Goal: Transaction & Acquisition: Purchase product/service

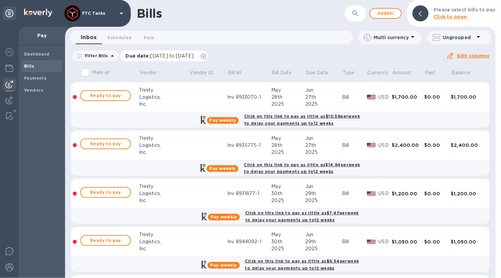
click at [206, 57] on icon at bounding box center [203, 56] width 5 height 5
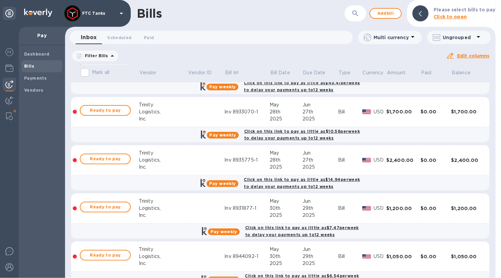
scroll to position [43, 0]
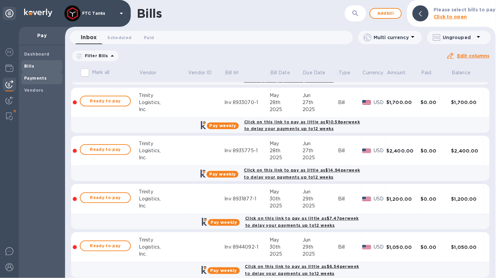
click at [38, 78] on b "Payments" at bounding box center [35, 78] width 22 height 5
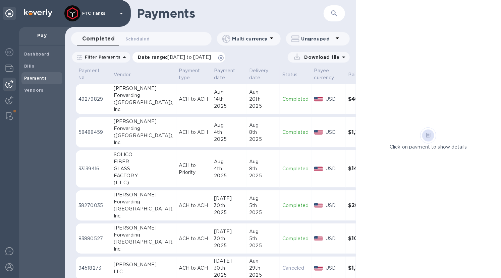
click at [223, 57] on icon at bounding box center [220, 57] width 5 height 5
click at [40, 69] on div "Bills" at bounding box center [41, 66] width 41 height 12
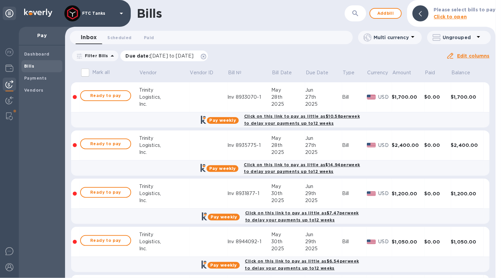
click at [206, 56] on icon at bounding box center [203, 56] width 5 height 5
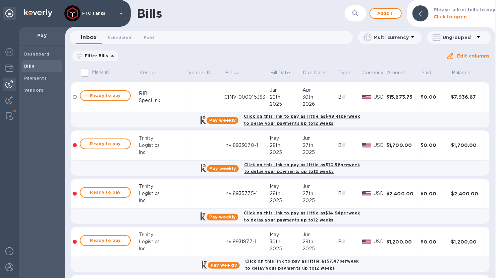
click at [178, 146] on div "Logistics," at bounding box center [163, 145] width 49 height 7
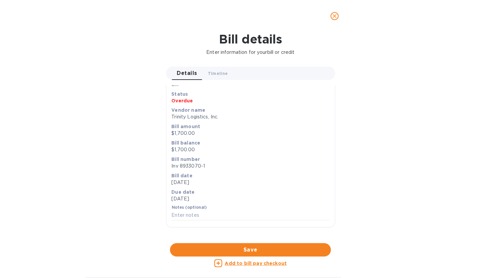
scroll to position [1, 0]
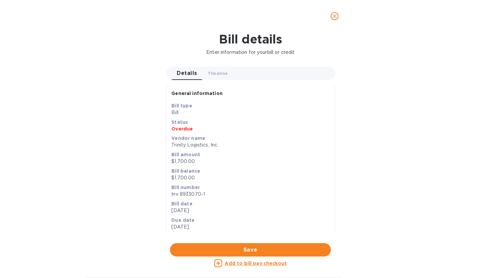
click at [335, 16] on icon "close" at bounding box center [334, 16] width 4 height 4
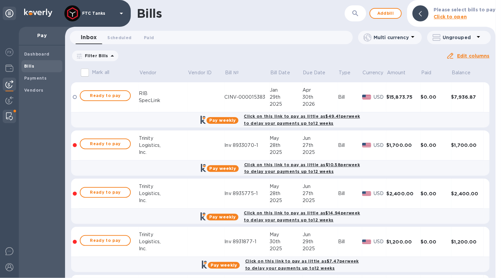
click at [7, 117] on img at bounding box center [9, 117] width 7 height 8
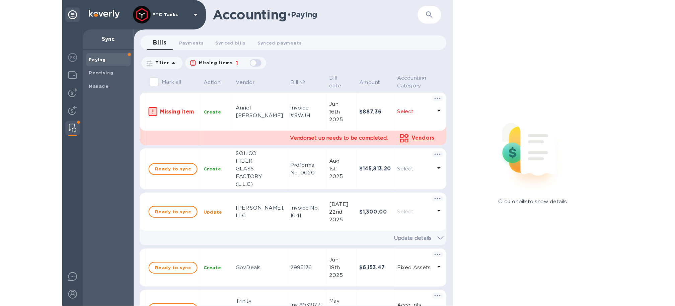
scroll to position [101, 0]
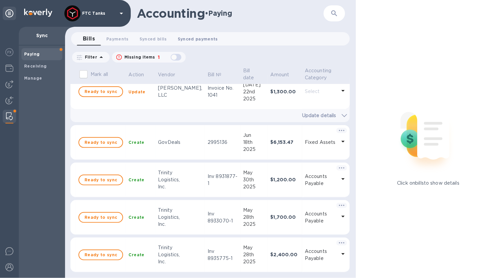
click at [202, 37] on span "Synced payments 0" at bounding box center [198, 39] width 40 height 7
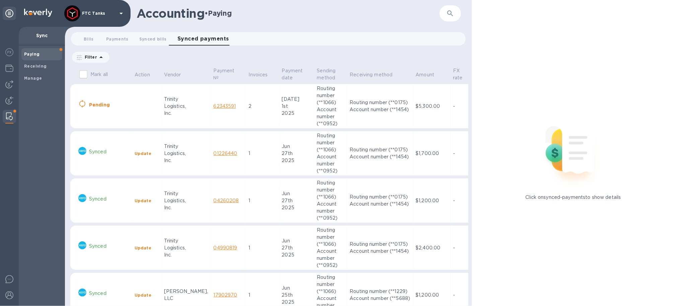
scroll to position [0, 64]
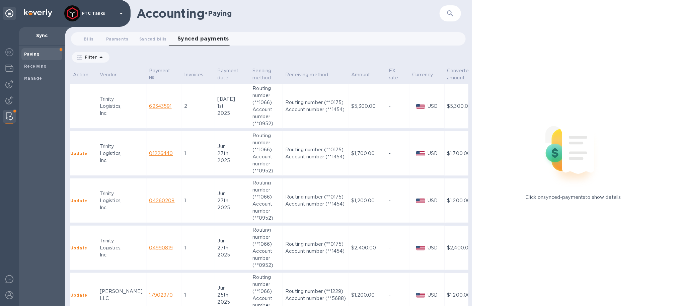
click at [386, 113] on td "-" at bounding box center [398, 106] width 24 height 45
click at [386, 116] on td "-" at bounding box center [398, 106] width 24 height 45
click at [178, 42] on span "Synced payments 0" at bounding box center [204, 38] width 52 height 9
click at [158, 40] on span "Synced bills 0" at bounding box center [152, 39] width 27 height 7
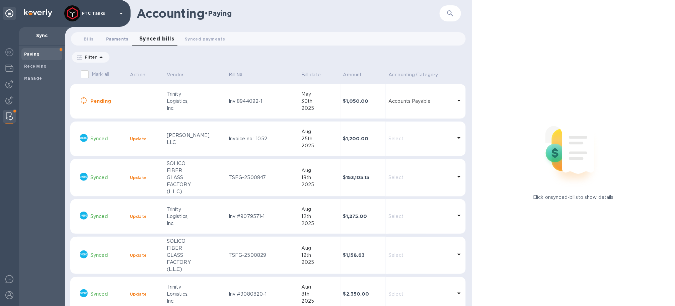
click at [124, 39] on span "Payments 0" at bounding box center [117, 39] width 22 height 7
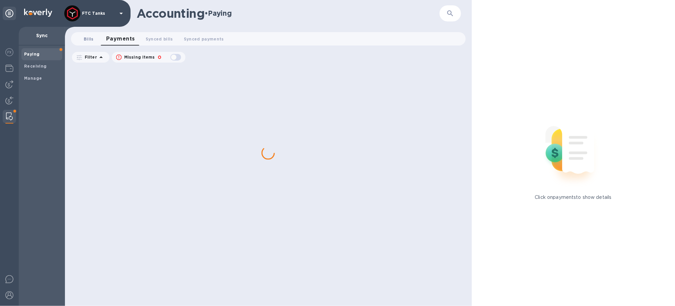
click at [93, 37] on span "Bills 0" at bounding box center [89, 39] width 10 height 7
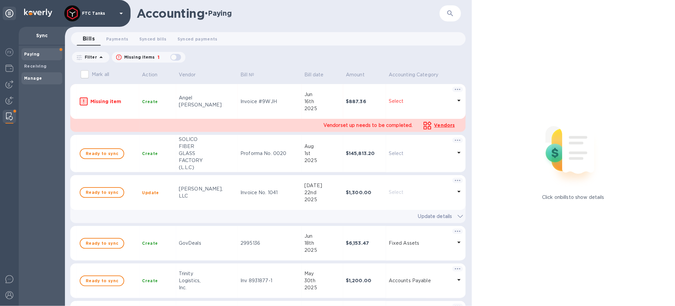
click at [36, 77] on b "Manage" at bounding box center [33, 78] width 18 height 5
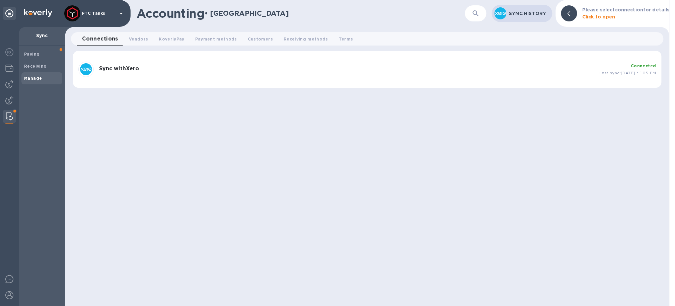
click at [500, 65] on div "Connected Last sync: [DATE] • 1:05 PM" at bounding box center [628, 69] width 57 height 14
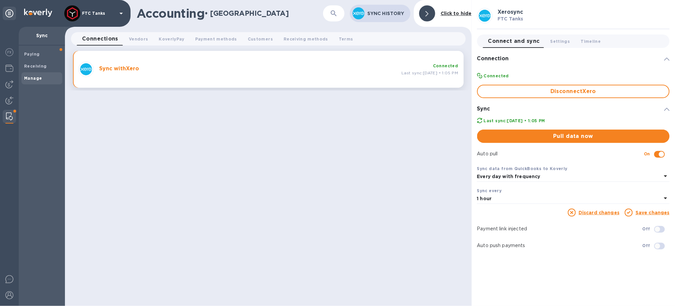
click at [500, 140] on span "Pull data now" at bounding box center [574, 136] width 182 height 8
click at [12, 86] on img at bounding box center [9, 84] width 8 height 8
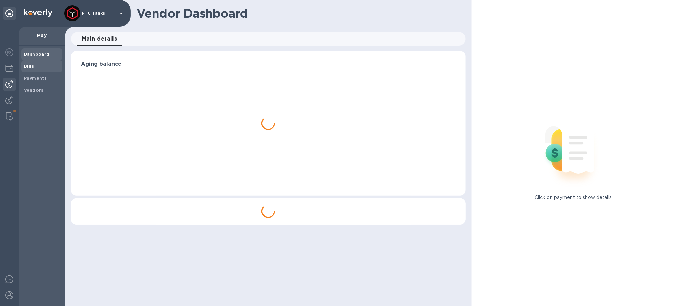
click at [45, 60] on div "Bills" at bounding box center [41, 66] width 41 height 12
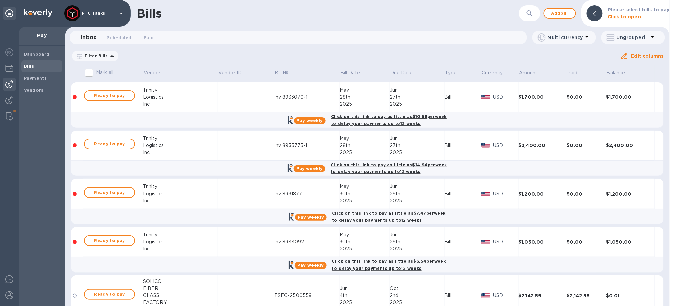
click at [0, 0] on icon at bounding box center [0, 0] width 0 height 0
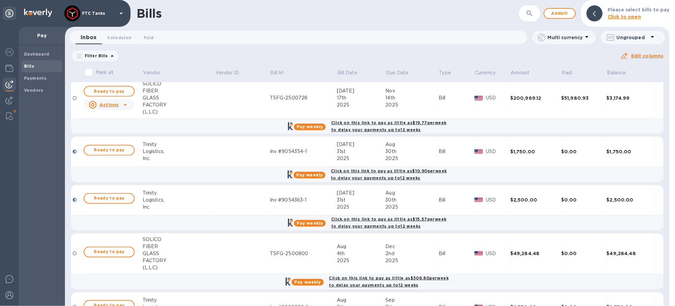
scroll to position [503, 0]
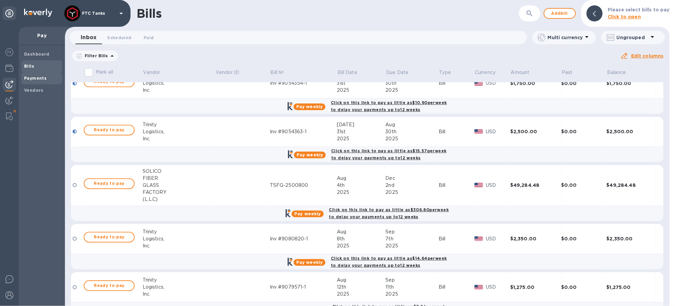
click at [39, 78] on b "Payments" at bounding box center [35, 78] width 22 height 5
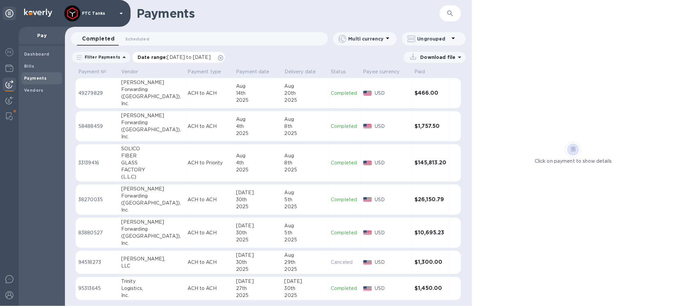
click at [223, 60] on icon at bounding box center [220, 57] width 5 height 5
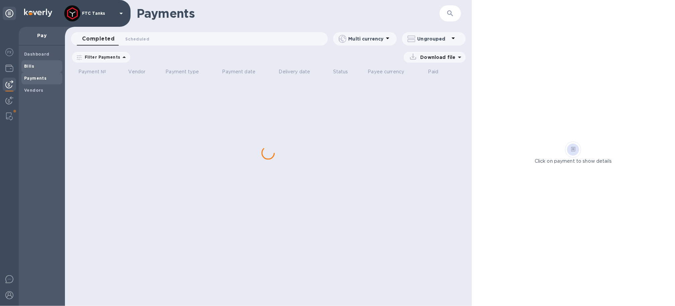
click at [37, 69] on span "Bills" at bounding box center [42, 66] width 36 height 7
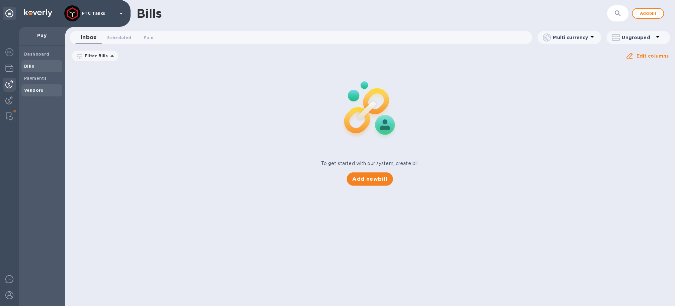
click at [36, 85] on div "Vendors" at bounding box center [41, 90] width 41 height 12
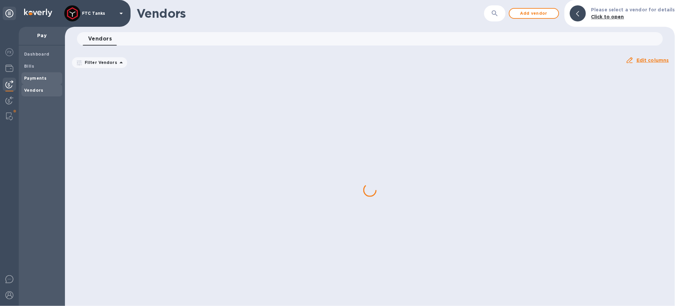
click at [38, 79] on b "Payments" at bounding box center [35, 78] width 22 height 5
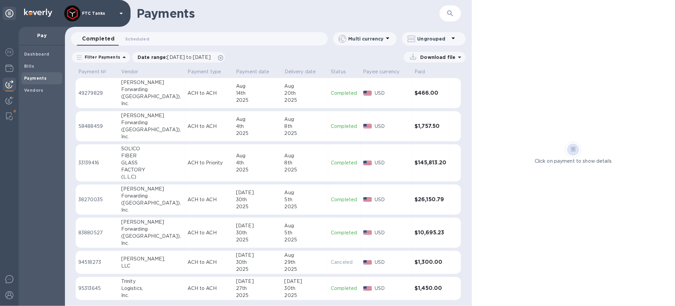
scroll to position [0, 0]
click at [223, 57] on icon at bounding box center [220, 57] width 5 height 5
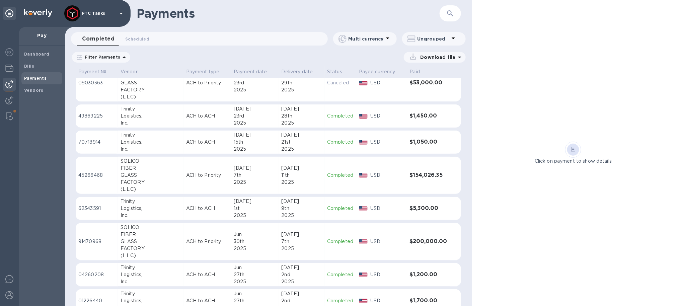
scroll to position [388, 0]
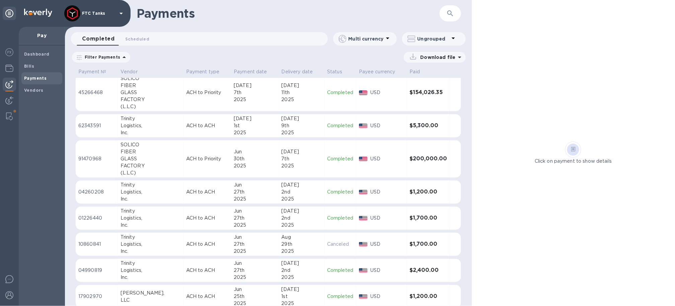
click at [241, 224] on div "2025" at bounding box center [255, 225] width 42 height 7
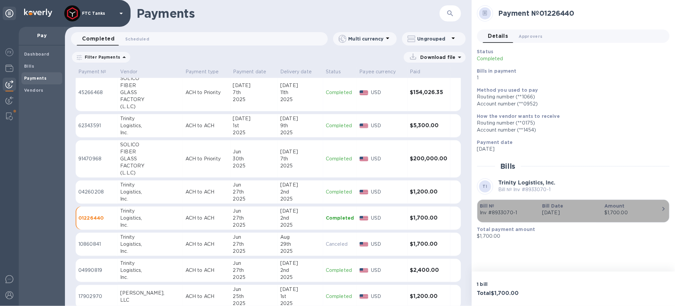
click at [500, 210] on p "Inv #8933070-1" at bounding box center [508, 212] width 57 height 7
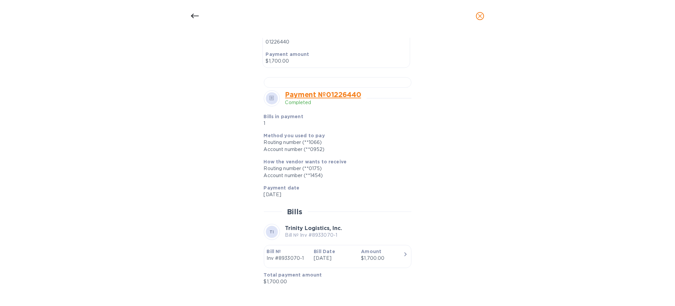
scroll to position [103, 0]
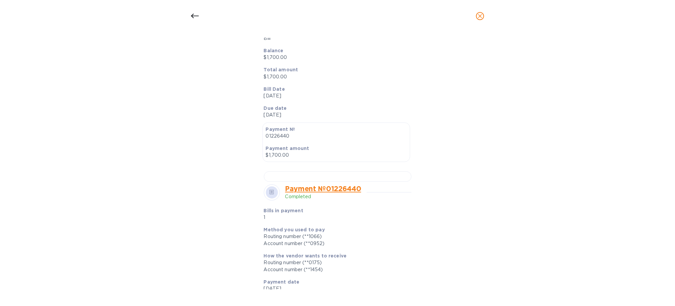
click at [194, 16] on icon at bounding box center [195, 16] width 8 height 5
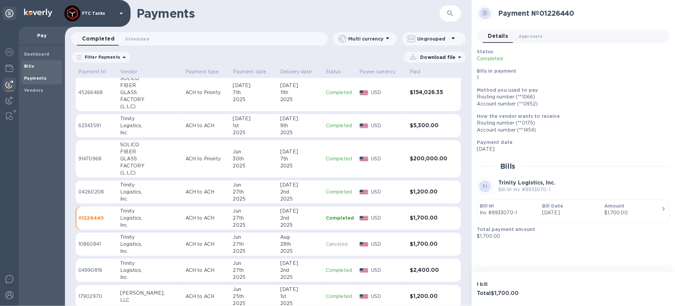
click at [46, 63] on span "Bills" at bounding box center [42, 66] width 36 height 7
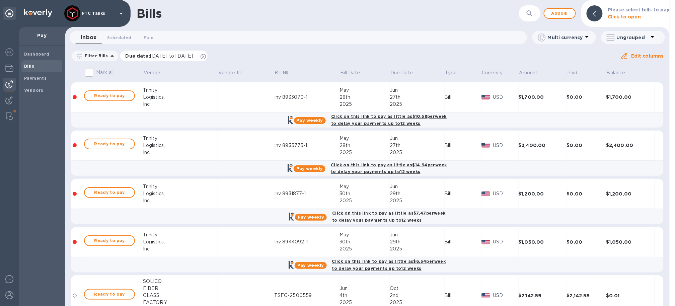
click at [206, 57] on icon at bounding box center [203, 56] width 5 height 5
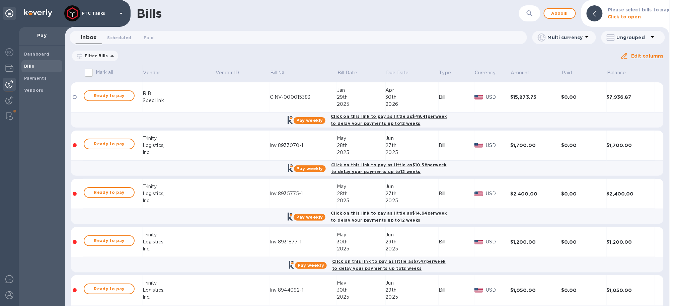
click at [219, 151] on td at bounding box center [242, 146] width 55 height 30
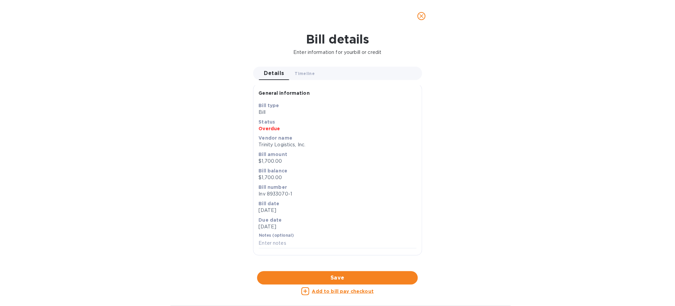
scroll to position [206, 0]
click at [352, 277] on span "Save" at bounding box center [338, 278] width 150 height 8
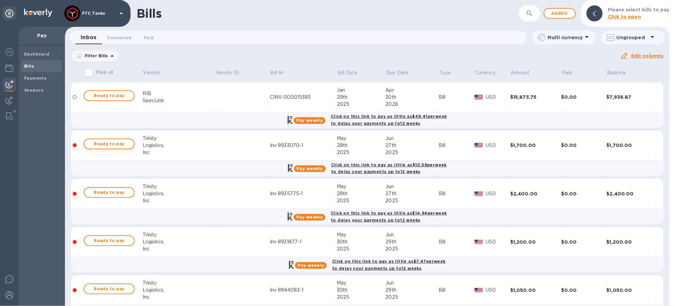
click at [96, 145] on span "Ready to pay" at bounding box center [109, 144] width 39 height 8
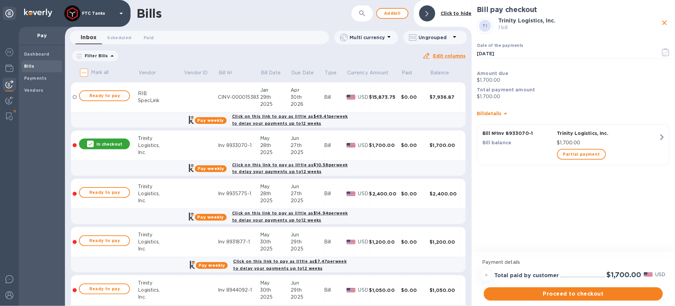
click at [500, 22] on icon "close" at bounding box center [665, 23] width 8 height 8
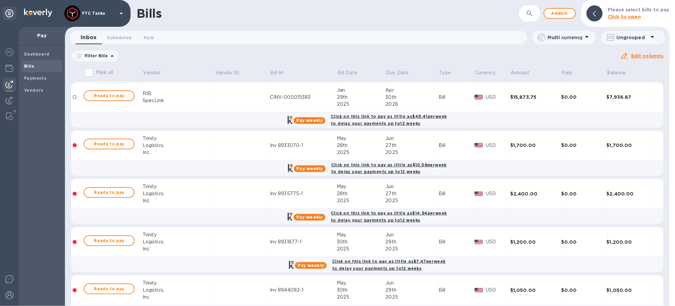
click at [109, 55] on icon at bounding box center [112, 56] width 8 height 8
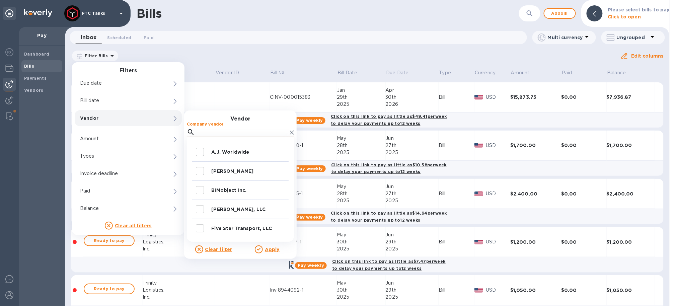
click at [217, 130] on input "Company vendor" at bounding box center [243, 132] width 90 height 10
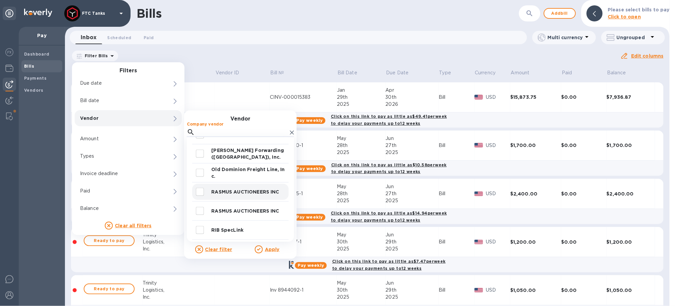
scroll to position [249, 0]
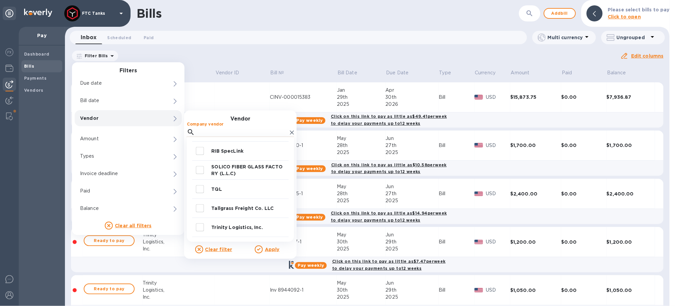
click at [236, 134] on input "Company vendor" at bounding box center [243, 132] width 90 height 10
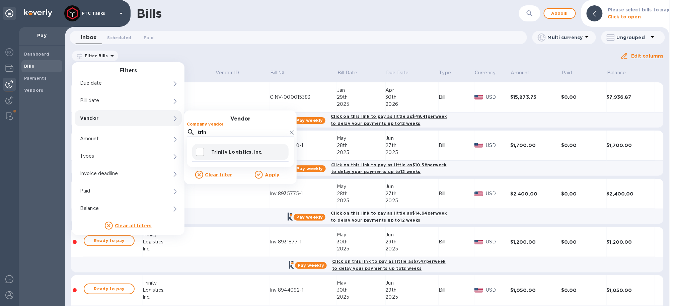
type input "trin"
click at [239, 152] on p "Trinity Logistics, Inc." at bounding box center [248, 152] width 75 height 7
checkbox input "true"
click at [269, 173] on u "Apply" at bounding box center [272, 174] width 15 height 5
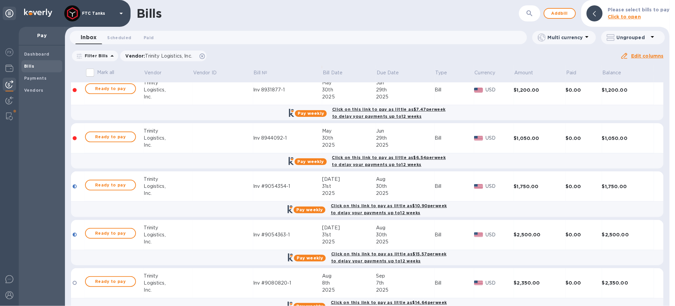
scroll to position [109, 0]
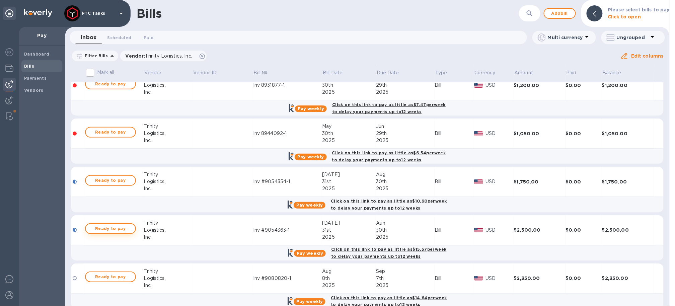
click at [114, 229] on span "Ready to pay" at bounding box center [110, 229] width 39 height 8
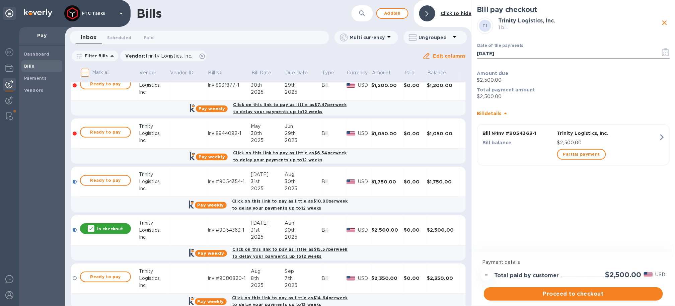
click at [500, 56] on input "[DATE]" at bounding box center [566, 54] width 178 height 10
click at [500, 52] on icon "button" at bounding box center [666, 52] width 8 height 8
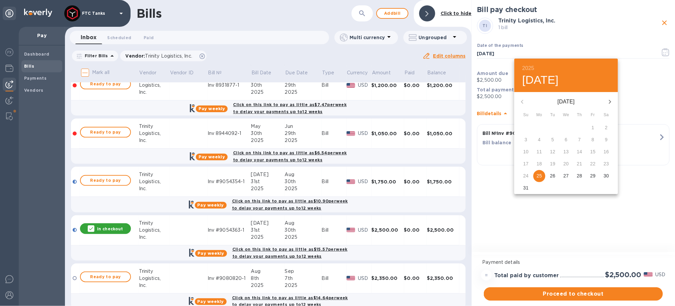
click at [500, 177] on p "29" at bounding box center [593, 176] width 5 height 7
type input "[DATE]"
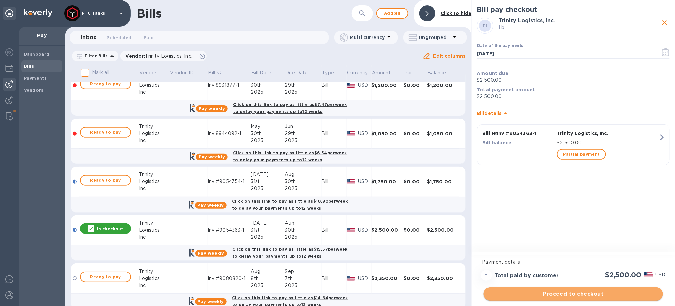
click at [500, 278] on span "Proceed to checkout" at bounding box center [573, 294] width 169 height 8
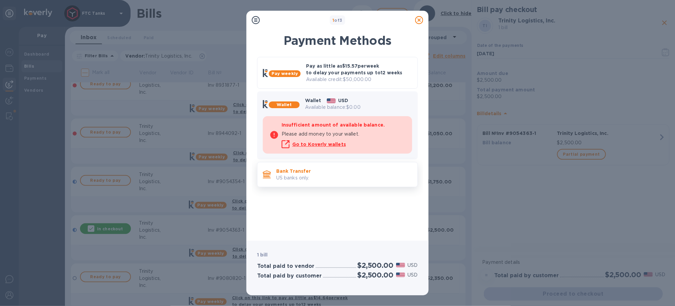
click at [310, 173] on p "Bank Transfer" at bounding box center [344, 171] width 136 height 7
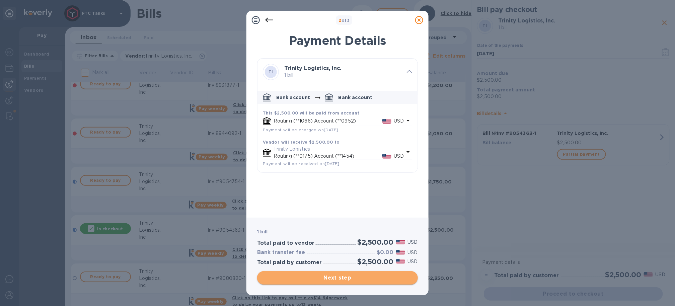
click at [359, 278] on span "Next step" at bounding box center [338, 278] width 150 height 8
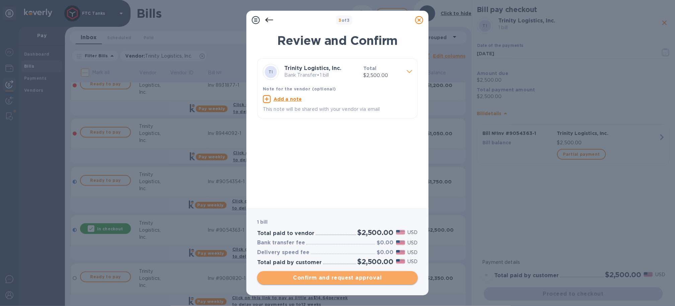
click at [342, 278] on button "Confirm and request approval" at bounding box center [337, 277] width 161 height 13
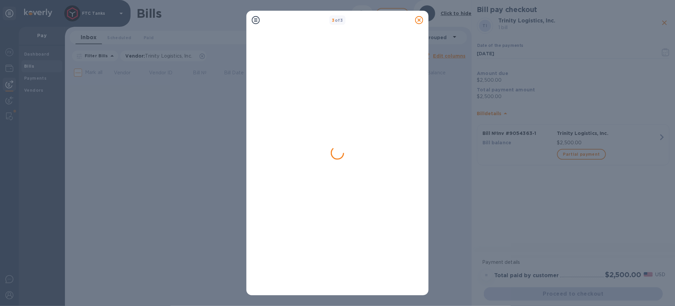
scroll to position [0, 0]
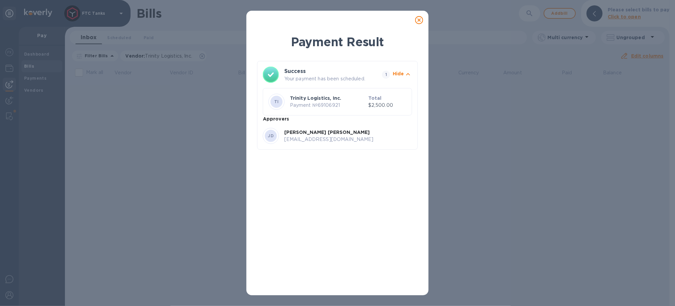
click at [422, 19] on icon at bounding box center [419, 20] width 8 height 8
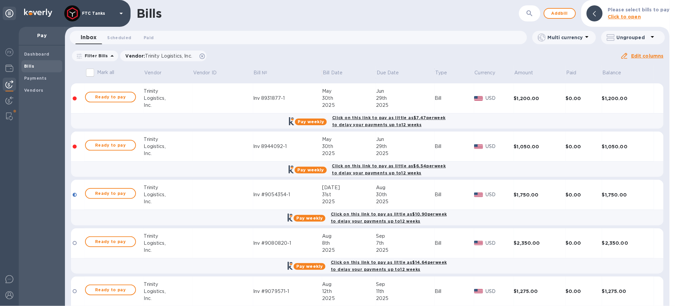
scroll to position [101, 0]
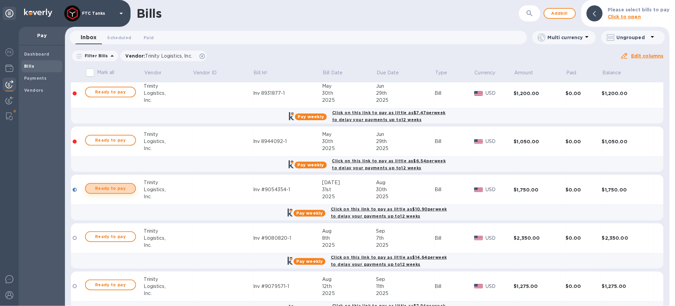
click at [123, 191] on span "Ready to pay" at bounding box center [110, 189] width 39 height 8
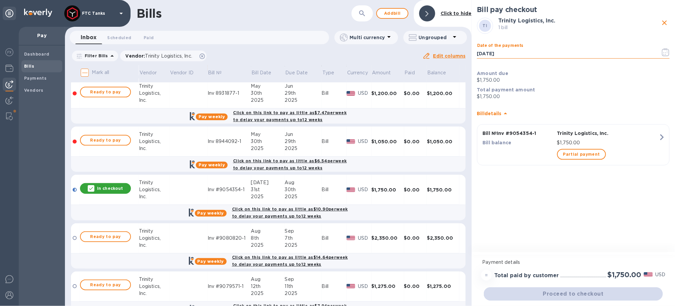
click at [500, 55] on input "[DATE]" at bounding box center [566, 54] width 178 height 10
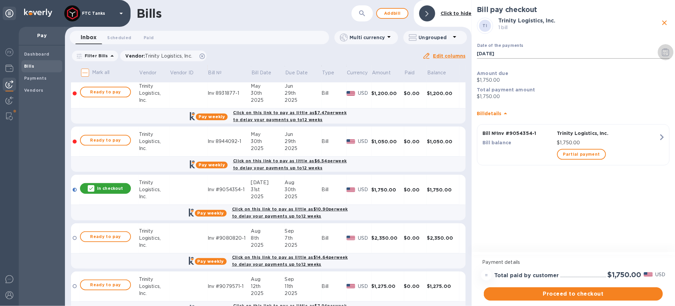
click at [500, 50] on icon "button" at bounding box center [666, 52] width 8 height 8
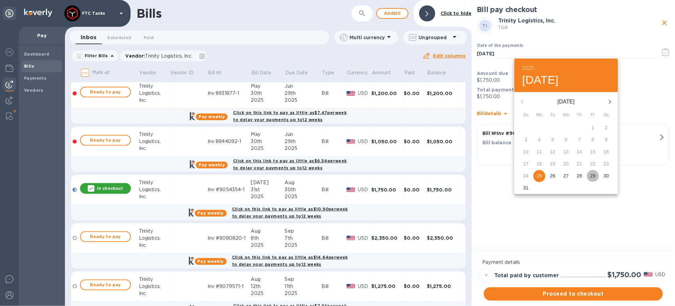
click at [500, 175] on p "29" at bounding box center [593, 176] width 5 height 7
type input "[DATE]"
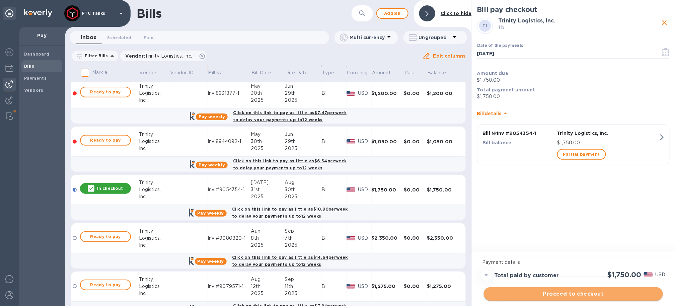
click at [500, 278] on span "Proceed to checkout" at bounding box center [573, 294] width 169 height 8
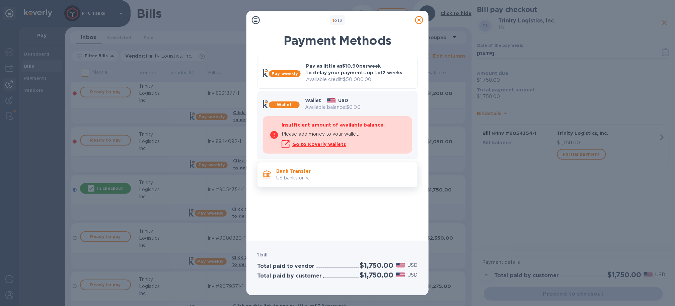
click at [347, 183] on div "Bank Transfer US banks only." at bounding box center [344, 174] width 141 height 19
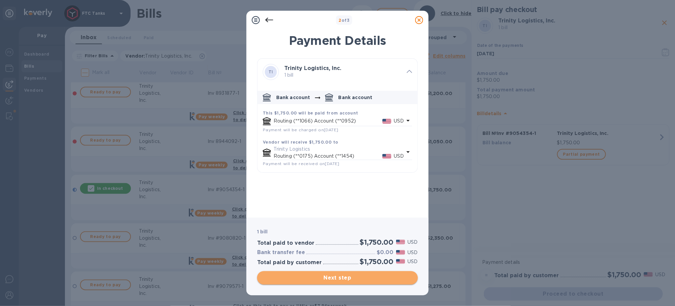
click at [352, 278] on span "Next step" at bounding box center [338, 278] width 150 height 8
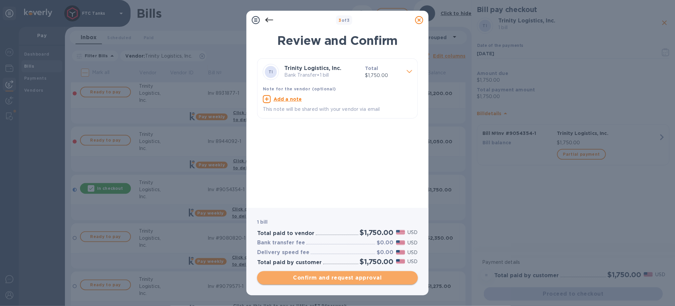
click at [351, 278] on span "Confirm and request approval" at bounding box center [338, 278] width 150 height 8
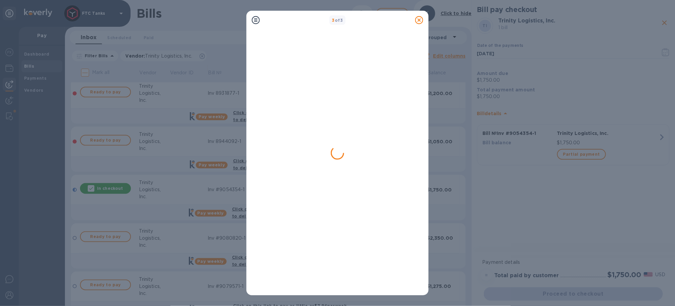
scroll to position [0, 0]
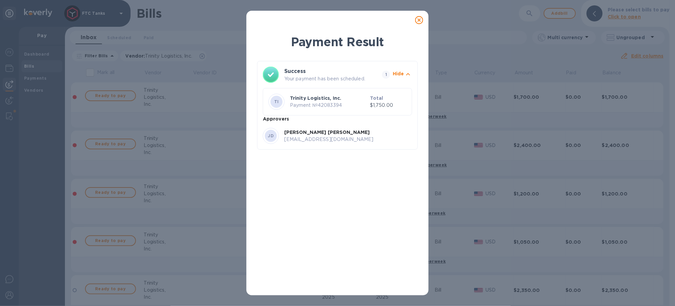
click at [419, 20] on icon at bounding box center [419, 20] width 8 height 8
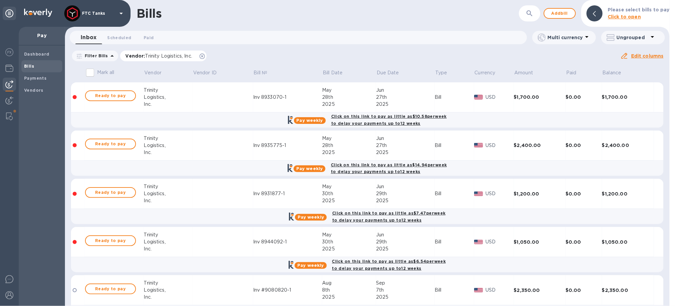
click at [200, 55] on icon at bounding box center [202, 56] width 5 height 5
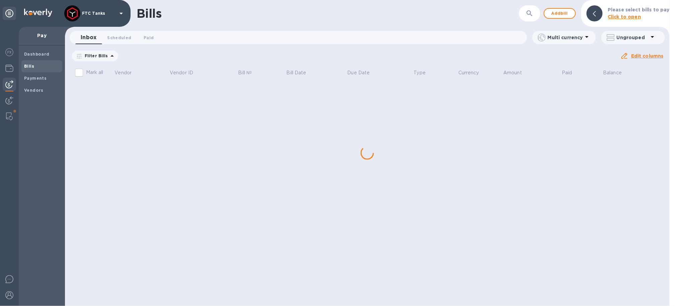
click at [110, 55] on icon at bounding box center [112, 56] width 8 height 8
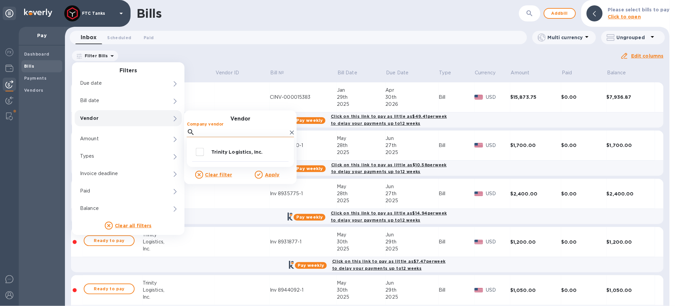
click at [207, 134] on input "Company vendor" at bounding box center [243, 132] width 90 height 10
type input "ebo"
click at [203, 150] on input "decorative checkbox" at bounding box center [200, 152] width 14 height 14
checkbox input "true"
click at [262, 174] on icon at bounding box center [259, 175] width 8 height 8
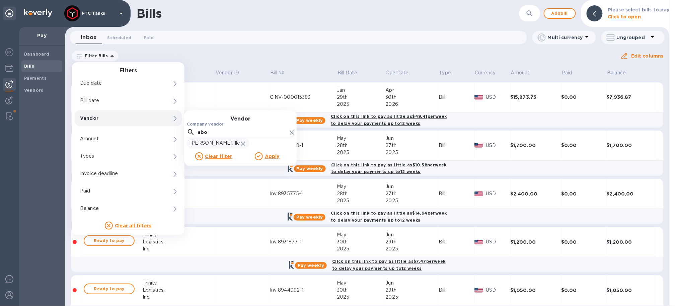
click at [260, 175] on div "Pay weekly Click on this link to pay as little as $10.58 per week to delay your…" at bounding box center [367, 168] width 597 height 19
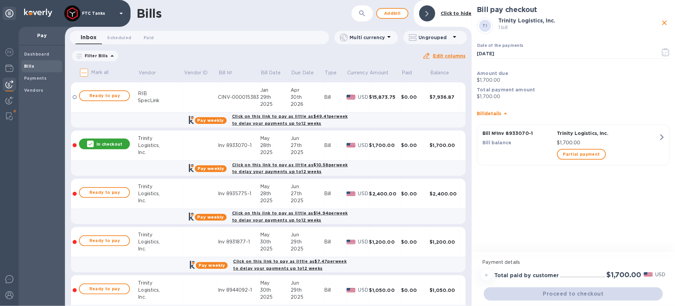
click at [98, 146] on p "In checkout" at bounding box center [109, 144] width 26 height 6
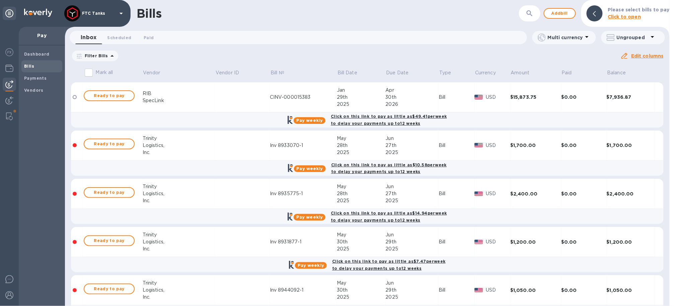
click at [108, 56] on icon at bounding box center [112, 56] width 8 height 8
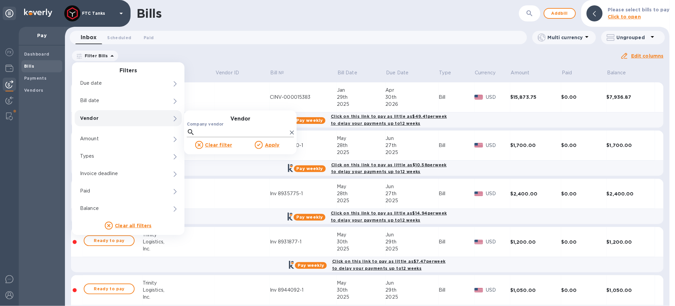
click at [210, 133] on input "Company vendor" at bounding box center [243, 132] width 90 height 10
click at [200, 152] on input "decorative checkbox" at bounding box center [200, 152] width 14 height 14
checkbox input "true"
click at [270, 177] on u "Apply" at bounding box center [272, 174] width 15 height 5
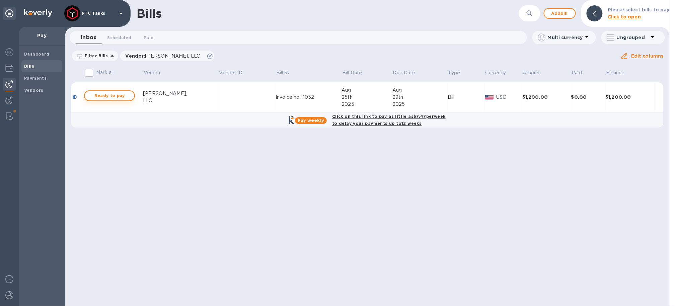
click at [117, 95] on span "Ready to pay" at bounding box center [109, 96] width 39 height 8
checkbox input "true"
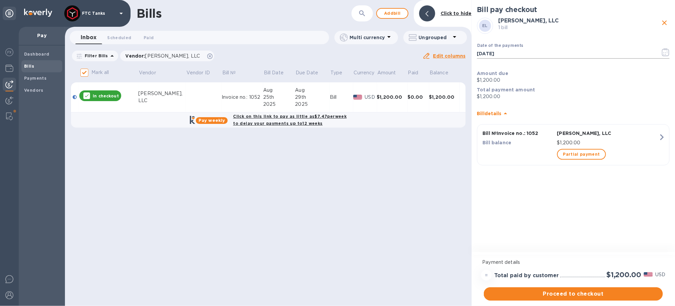
click at [500, 55] on input "[DATE]" at bounding box center [566, 54] width 178 height 10
drag, startPoint x: 526, startPoint y: 53, endPoint x: 553, endPoint y: 53, distance: 26.8
click at [500, 53] on input "[DATE]" at bounding box center [566, 54] width 178 height 10
click at [500, 52] on icon "button" at bounding box center [666, 52] width 8 height 8
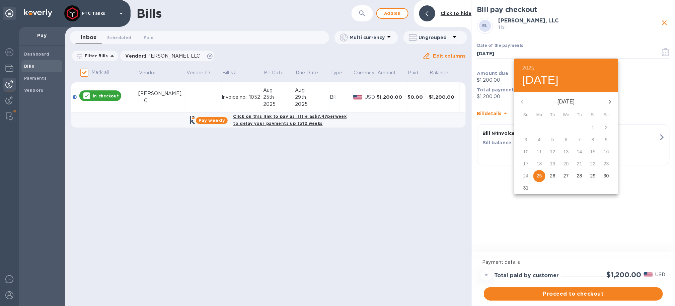
click at [500, 176] on p "29" at bounding box center [593, 176] width 5 height 7
type input "[DATE]"
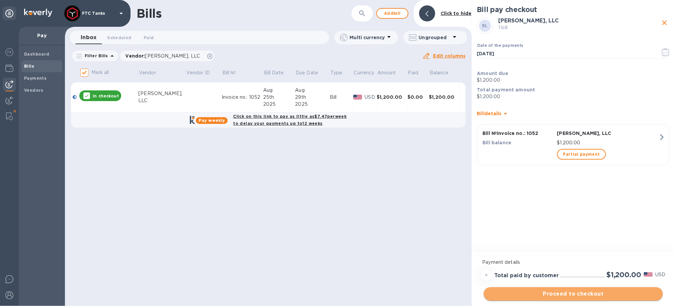
click at [500, 278] on span "Proceed to checkout" at bounding box center [573, 294] width 169 height 8
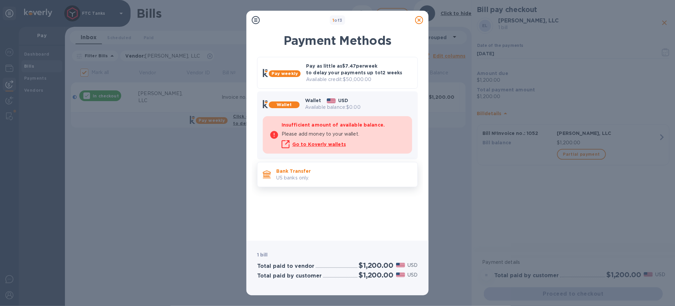
click at [362, 175] on p "US banks only." at bounding box center [344, 178] width 136 height 7
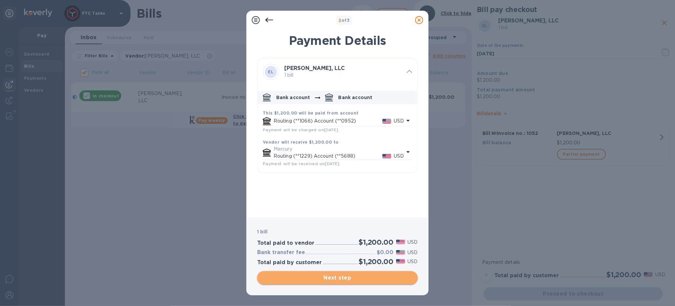
click at [358, 277] on span "Next step" at bounding box center [338, 278] width 150 height 8
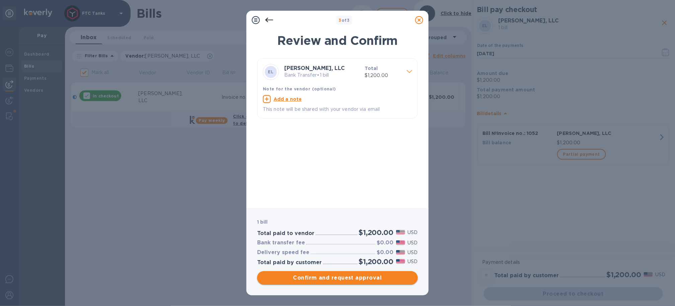
click at [352, 278] on span "Confirm and request approval" at bounding box center [338, 278] width 150 height 8
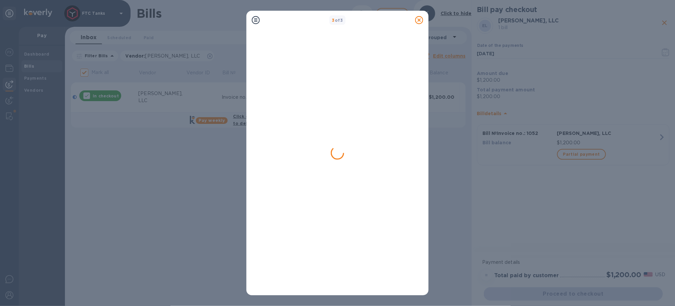
checkbox input "false"
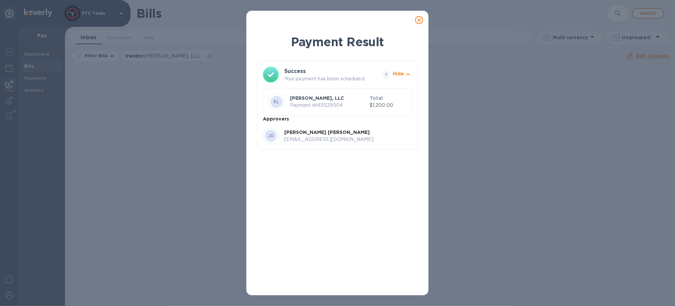
click at [418, 21] on icon at bounding box center [419, 20] width 8 height 8
